Goal: Information Seeking & Learning: Understand process/instructions

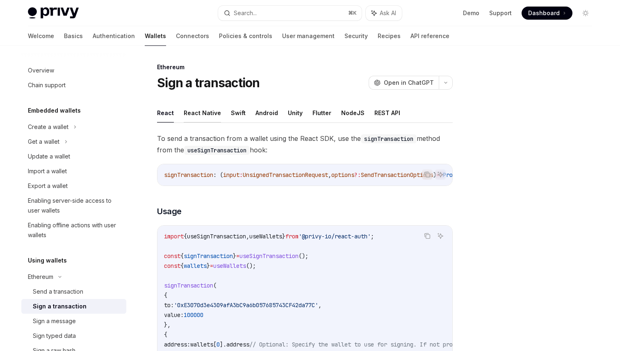
click at [193, 111] on button "React Native" at bounding box center [202, 112] width 37 height 19
type textarea "*"
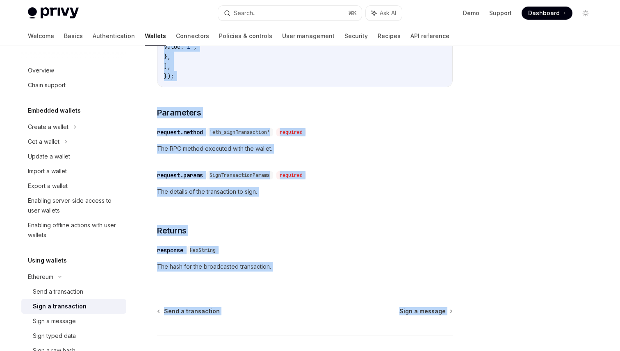
scroll to position [415, 0]
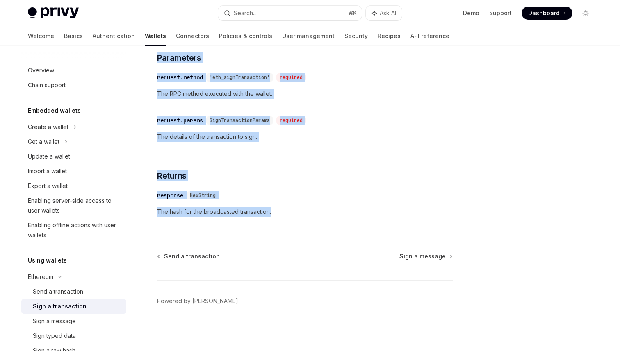
drag, startPoint x: 155, startPoint y: 82, endPoint x: 277, endPoint y: 212, distance: 178.6
click at [277, 212] on div "Ethereum Sign a transaction OpenAI Open in ChatGPT OpenAI Open in ChatGPT React…" at bounding box center [228, 0] width 452 height 701
copy div "Lore i dolorsitame ConsEC Adip el SeddOEI TempOR Inci ut LaboREE Dolor Magna Al…"
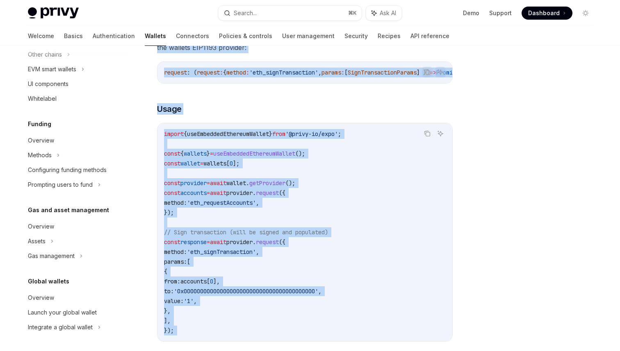
scroll to position [118, 0]
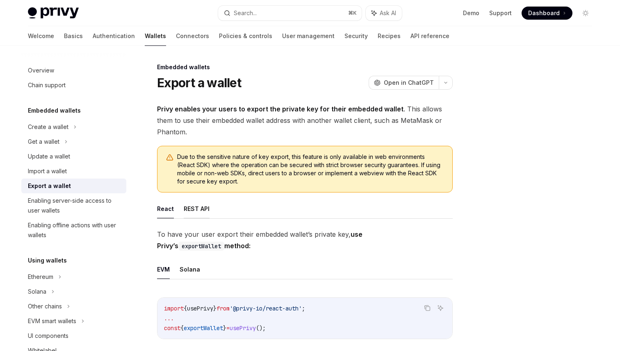
click at [203, 210] on button "REST API" at bounding box center [197, 208] width 26 height 19
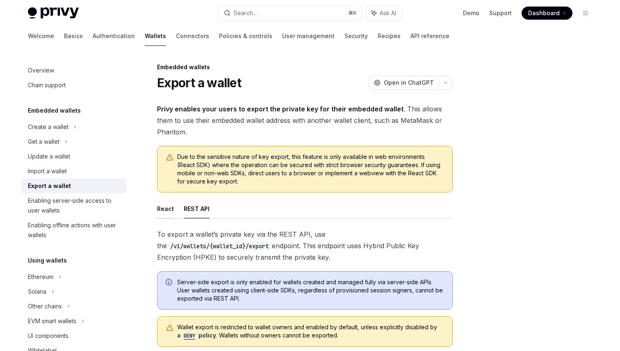
click at [165, 207] on button "React" at bounding box center [165, 208] width 17 height 19
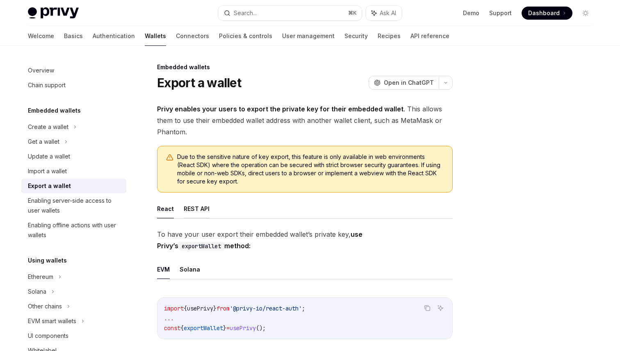
click at [193, 204] on button "REST API" at bounding box center [197, 208] width 26 height 19
type textarea "*"
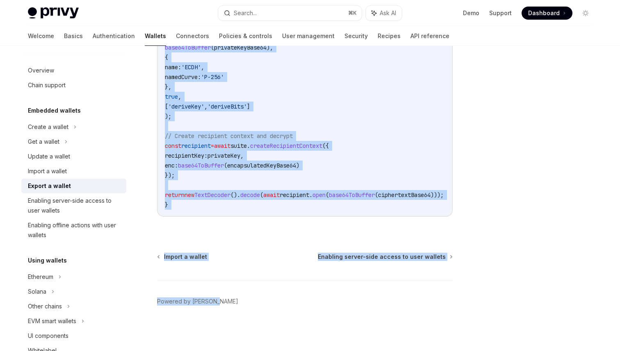
scroll to position [1149, 0]
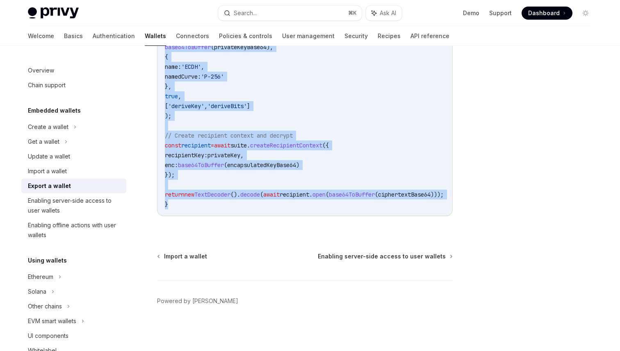
drag, startPoint x: 156, startPoint y: 79, endPoint x: 330, endPoint y: 215, distance: 220.5
copy div "Export a wallet OpenAI Open in ChatGPT OpenAI Open in ChatGPT Privy enables you…"
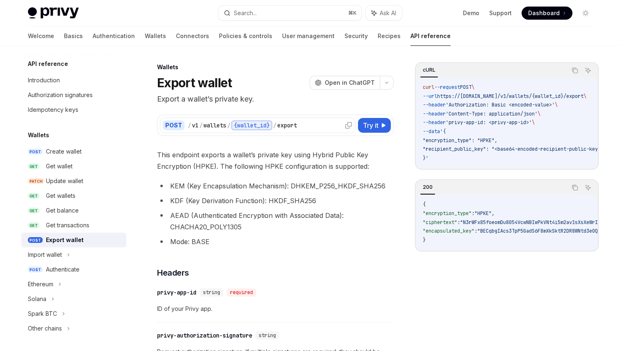
click at [345, 125] on icon at bounding box center [348, 125] width 7 height 7
